Goal: Task Accomplishment & Management: Use online tool/utility

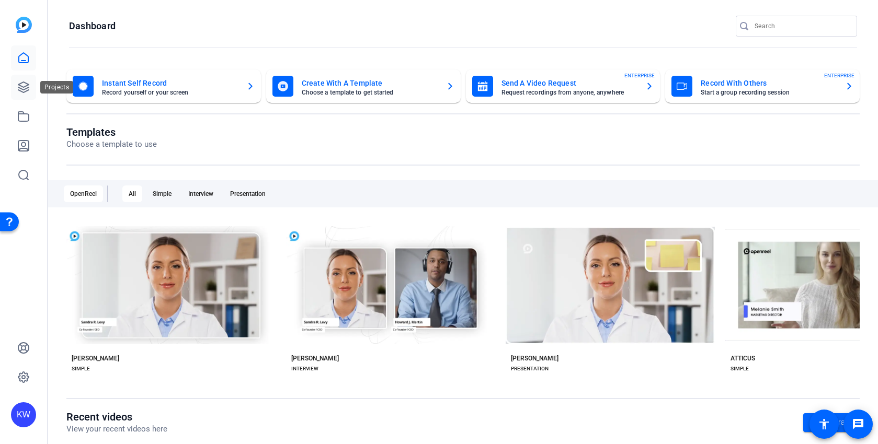
click at [30, 91] on link at bounding box center [23, 87] width 25 height 25
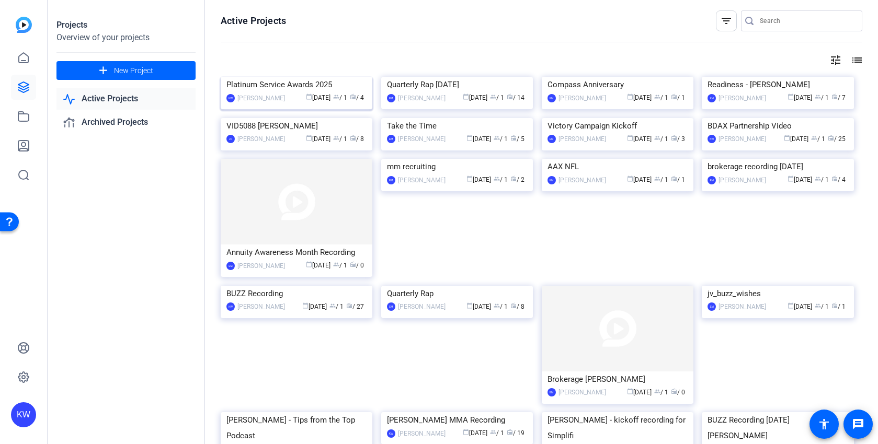
click at [310, 77] on img at bounding box center [297, 77] width 152 height 0
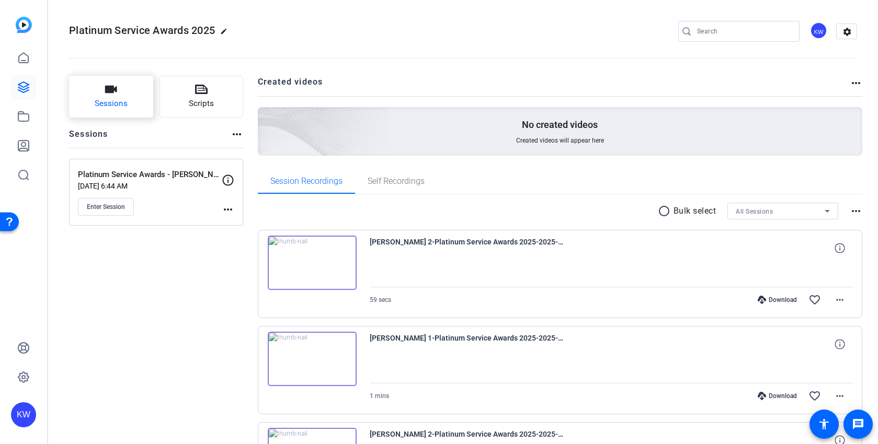
click at [127, 96] on button "Sessions" at bounding box center [111, 97] width 84 height 42
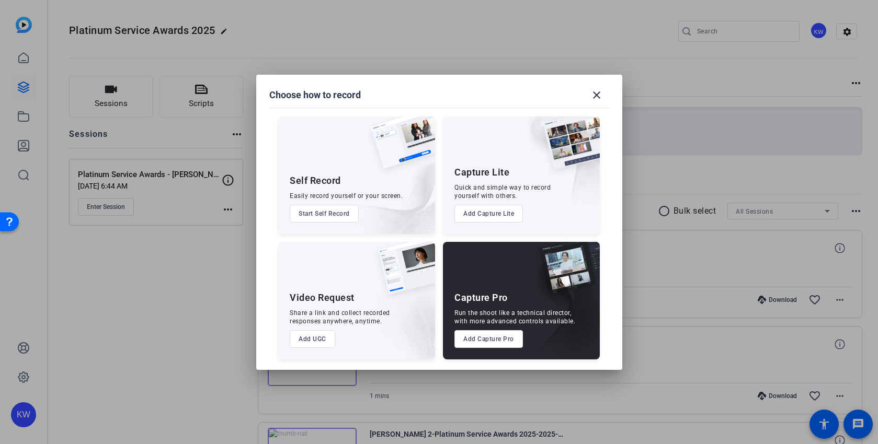
click at [478, 341] on button "Add Capture Pro" at bounding box center [488, 339] width 69 height 18
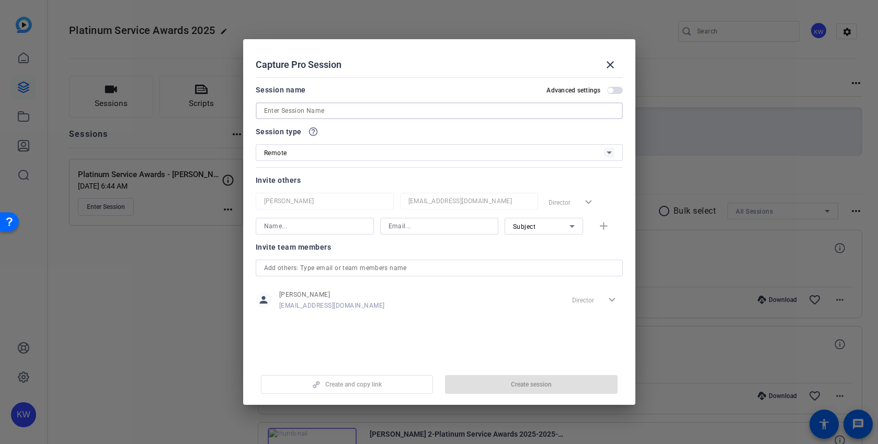
click at [313, 111] on input at bounding box center [439, 111] width 350 height 13
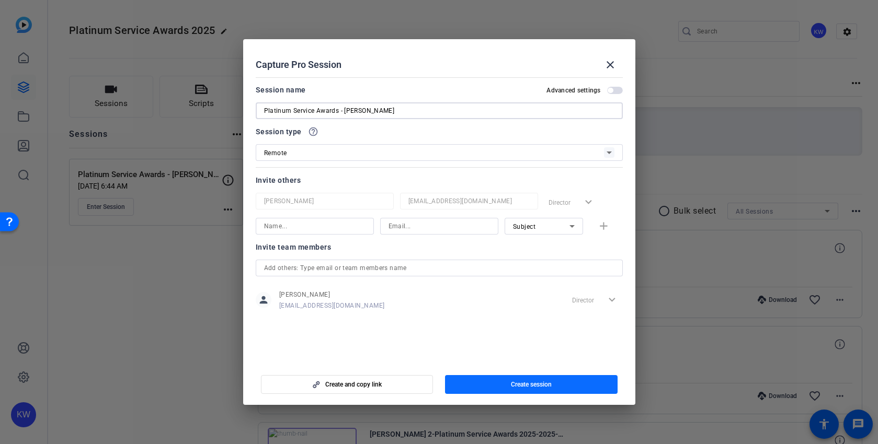
type input "Platinum Service Awards - [PERSON_NAME]"
click at [520, 387] on span "Create session" at bounding box center [531, 385] width 41 height 8
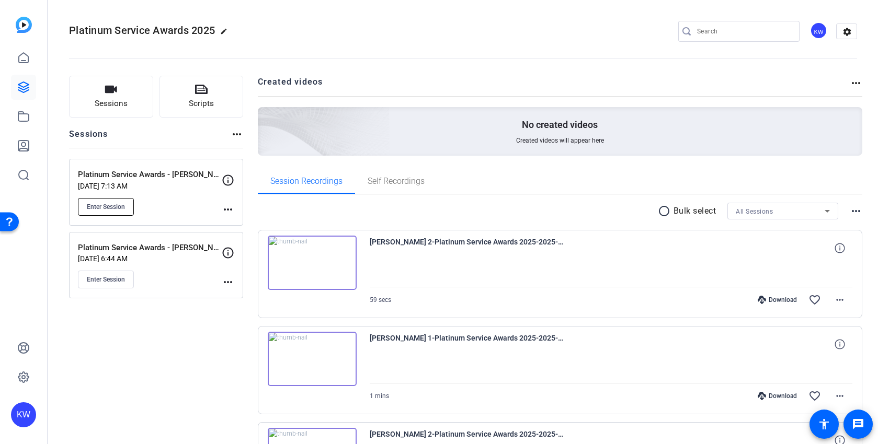
click at [105, 201] on button "Enter Session" at bounding box center [106, 207] width 56 height 18
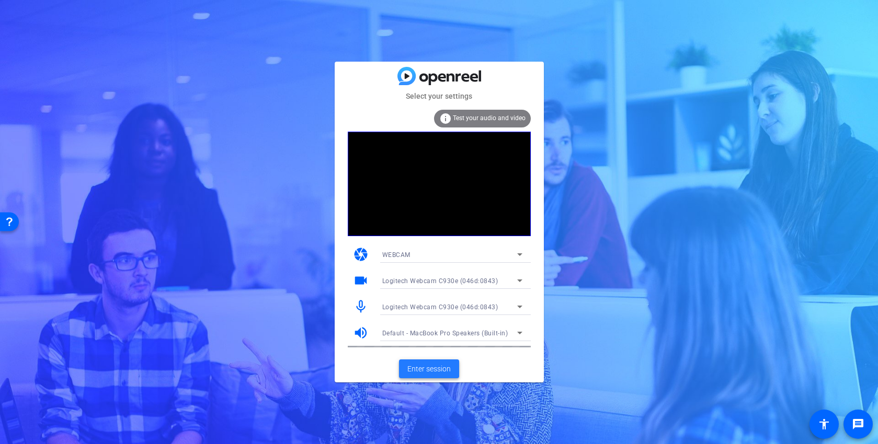
click at [445, 367] on span "Enter session" at bounding box center [428, 369] width 43 height 11
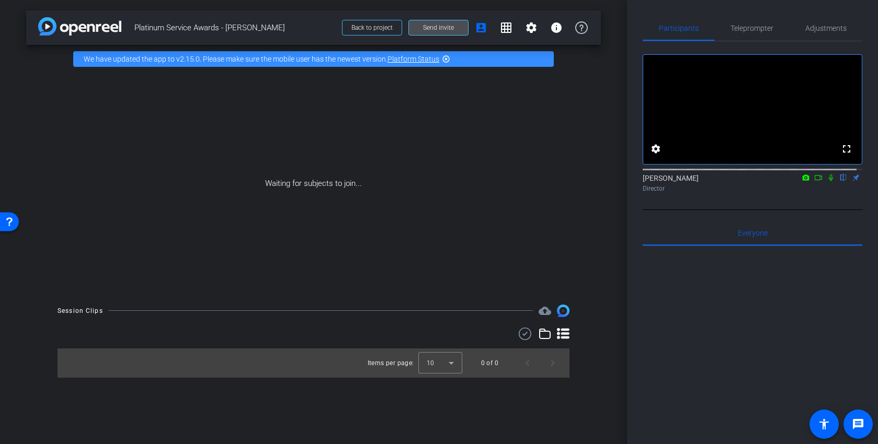
click at [444, 27] on span "Send invite" at bounding box center [438, 28] width 31 height 8
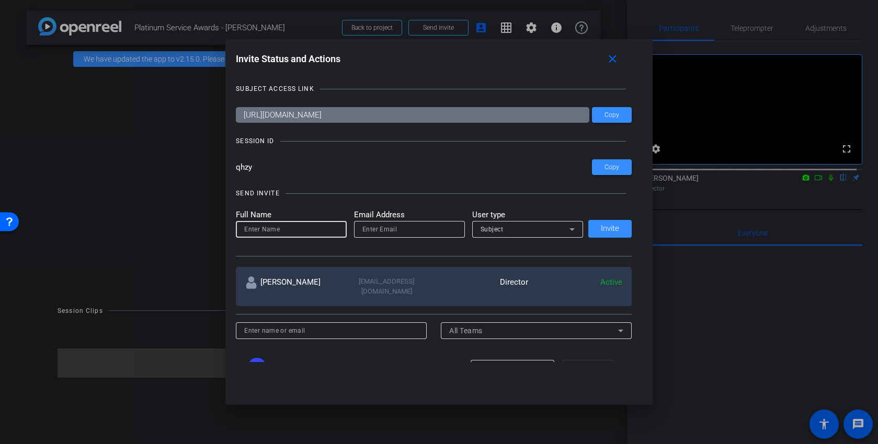
click at [280, 228] on input at bounding box center [291, 229] width 94 height 13
click at [425, 231] on input "email" at bounding box center [409, 229] width 94 height 13
paste input "[EMAIL_ADDRESS][DOMAIN_NAME]"
type input "[EMAIL_ADDRESS][DOMAIN_NAME]"
click at [312, 233] on input at bounding box center [291, 229] width 94 height 13
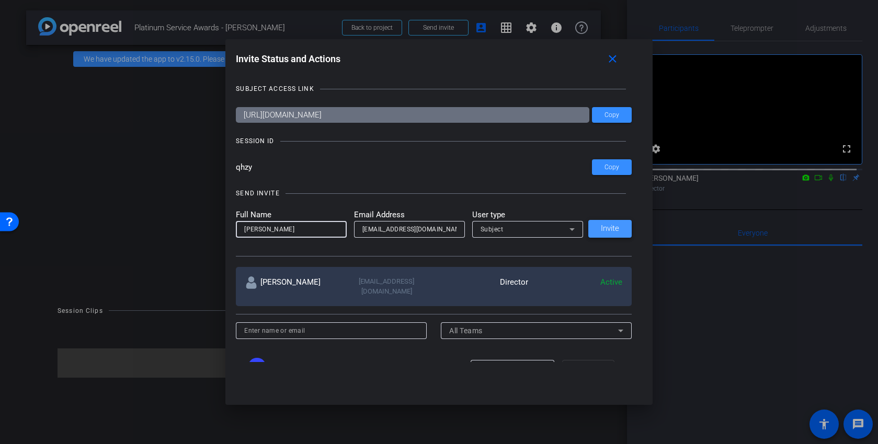
type input "[PERSON_NAME]"
click at [595, 232] on span at bounding box center [609, 228] width 43 height 25
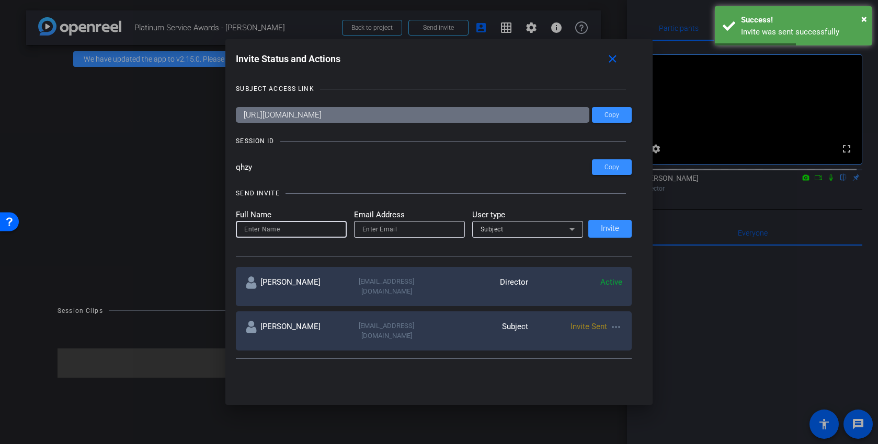
click at [284, 236] on div at bounding box center [291, 229] width 94 height 17
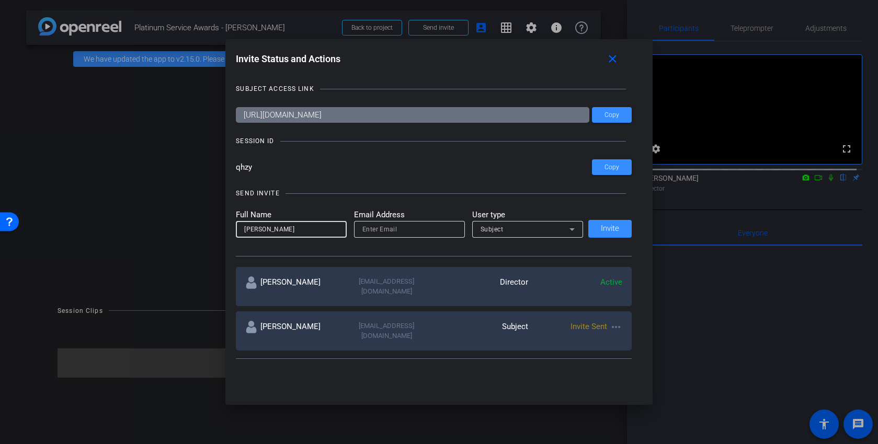
type input "[PERSON_NAME]"
click at [386, 230] on input "email" at bounding box center [409, 229] width 94 height 13
paste input "[EMAIL_ADDRESS][DOMAIN_NAME]"
type input "[EMAIL_ADDRESS][DOMAIN_NAME]"
click at [566, 232] on icon at bounding box center [572, 229] width 13 height 13
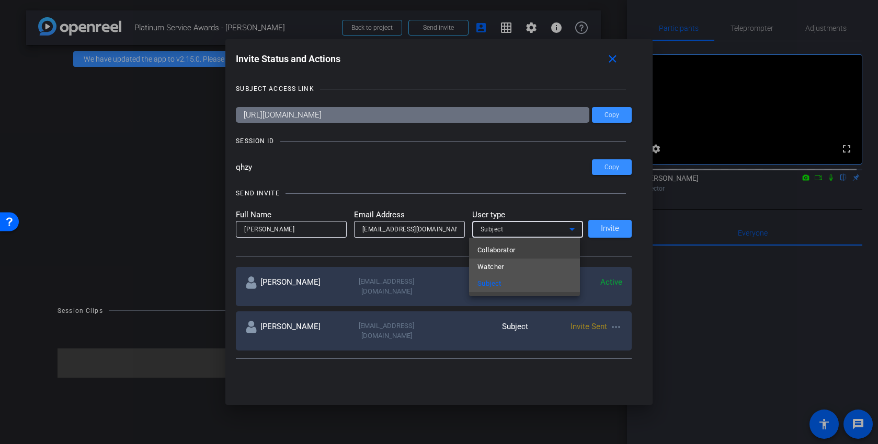
click at [525, 266] on mat-option "Watcher" at bounding box center [524, 267] width 111 height 17
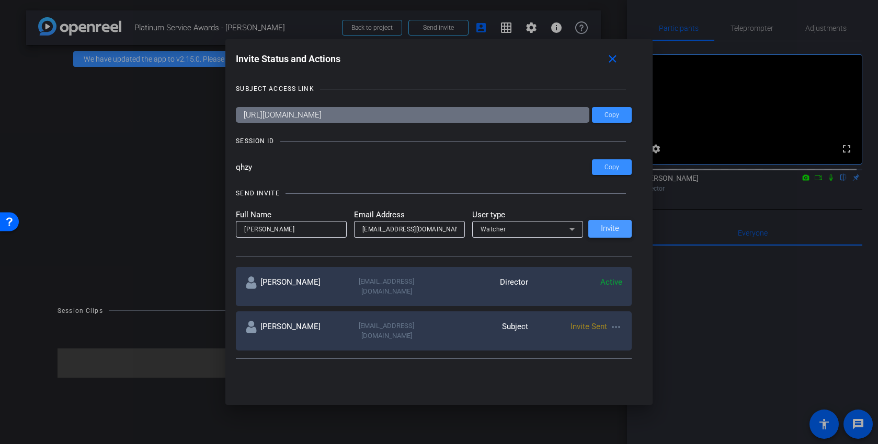
drag, startPoint x: 609, startPoint y: 233, endPoint x: 599, endPoint y: 242, distance: 13.7
click at [609, 233] on button "Invite" at bounding box center [609, 229] width 43 height 18
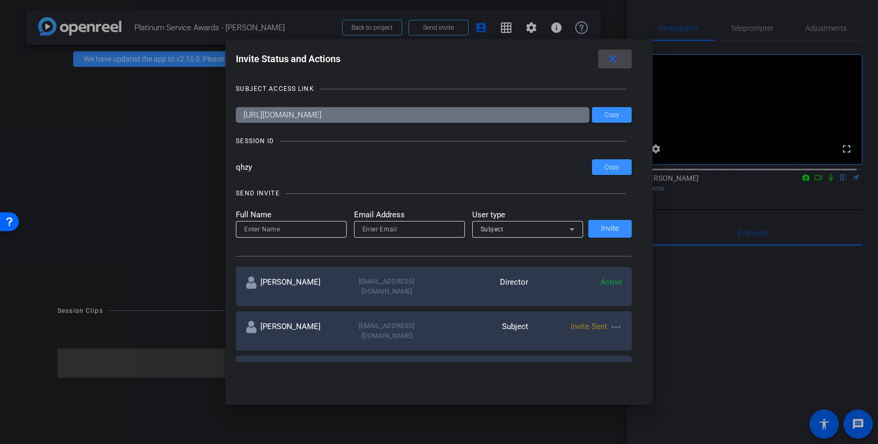
click at [611, 58] on mat-icon "close" at bounding box center [612, 59] width 13 height 13
